Goal: Task Accomplishment & Management: Use online tool/utility

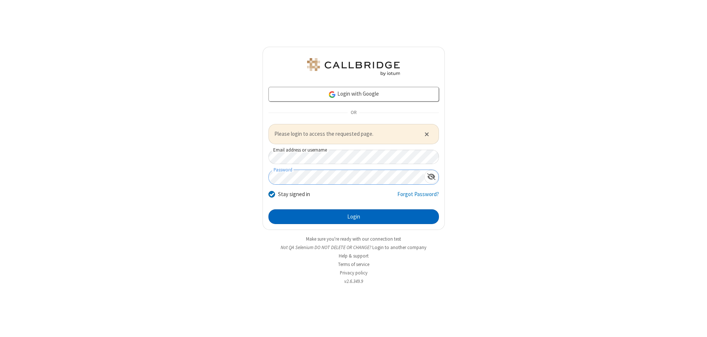
click at [353, 217] on button "Login" at bounding box center [353, 217] width 170 height 15
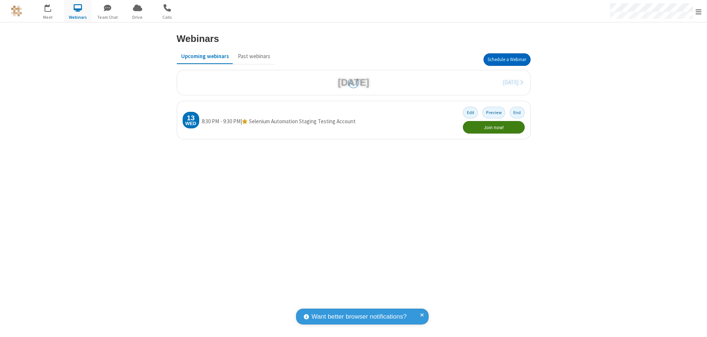
click at [507, 60] on button "Schedule a Webinar" at bounding box center [506, 59] width 47 height 13
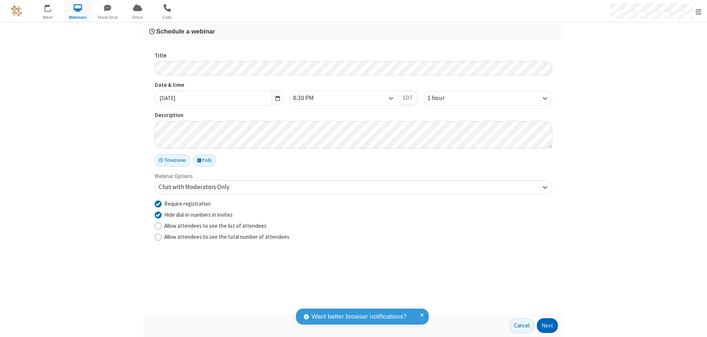
click at [548, 326] on button "Next" at bounding box center [547, 326] width 21 height 15
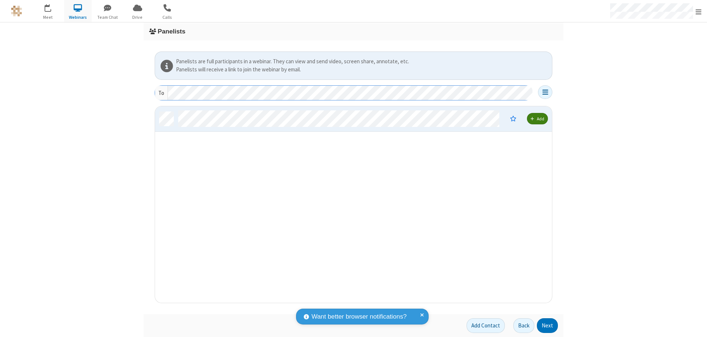
scroll to position [191, 391]
click at [548, 326] on button "Next" at bounding box center [547, 326] width 21 height 15
